Goal: Transaction & Acquisition: Purchase product/service

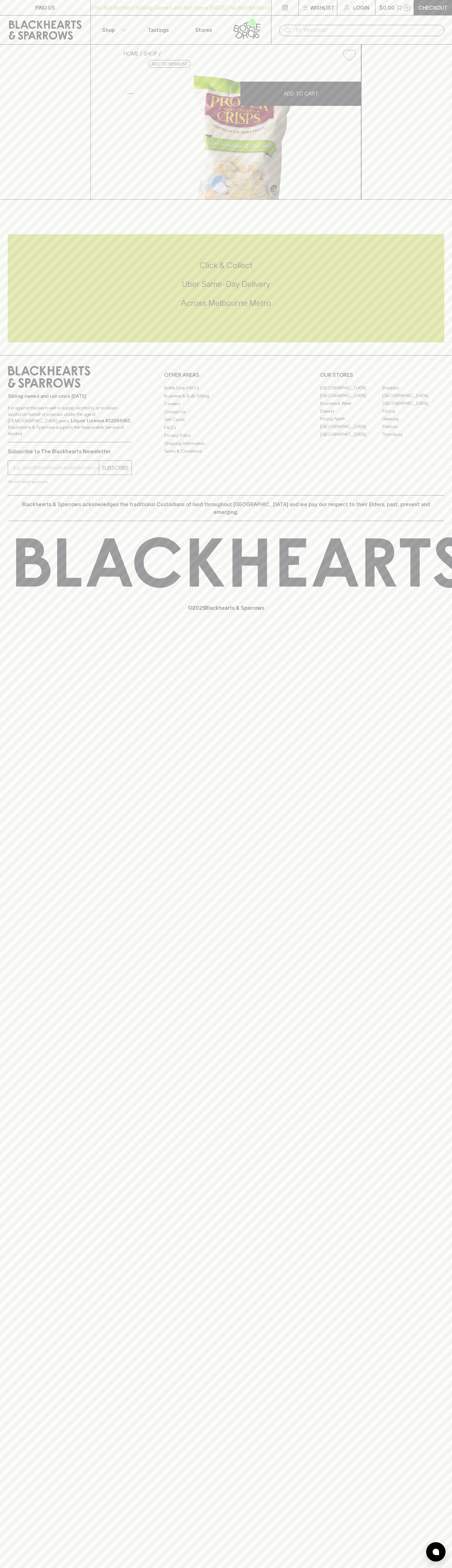
click at [312, 21] on div "​" at bounding box center [361, 29] width 181 height 29
click at [430, 200] on div "HOME SHOP Proper Crisps Apple Cider Vinegar 140g $7.00 Add to wishlist No Furth…" at bounding box center [226, 122] width 452 height 155
click at [6, 1568] on html "FIND US | No Bad Bottles | Sibling Owned and Run Since [DATE] | No Bad Bottles …" at bounding box center [226, 784] width 452 height 1568
click at [22, 1568] on html "FIND US | No Bad Bottles | Sibling Owned and Run Since [DATE] | No Bad Bottles …" at bounding box center [226, 784] width 452 height 1568
